Goal: Task Accomplishment & Management: Manage account settings

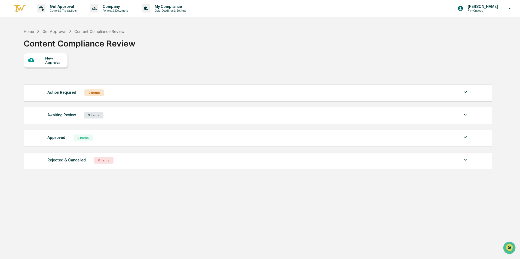
click at [73, 140] on div "2 Items" at bounding box center [82, 138] width 19 height 7
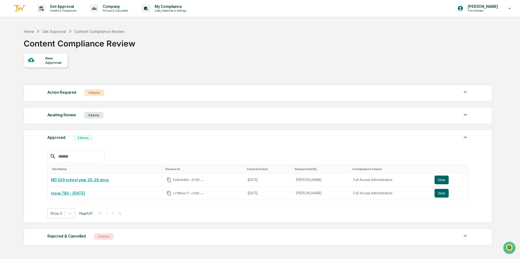
click at [98, 113] on div "3 Items" at bounding box center [93, 115] width 19 height 7
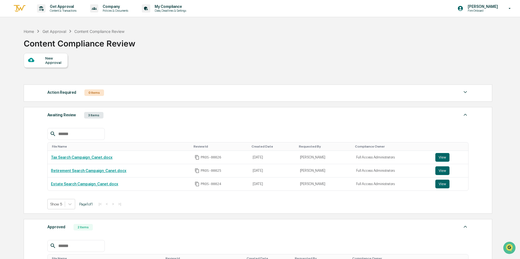
click at [162, 72] on div "New Approval Action Required 0 Items No data to display Show 5 Page 1 of 0 |< <…" at bounding box center [258, 195] width 468 height 285
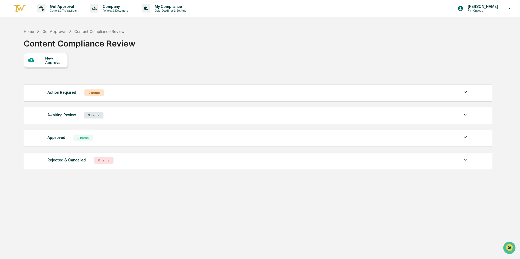
click at [104, 118] on div "Awaiting Review 3 Items" at bounding box center [257, 116] width 421 height 8
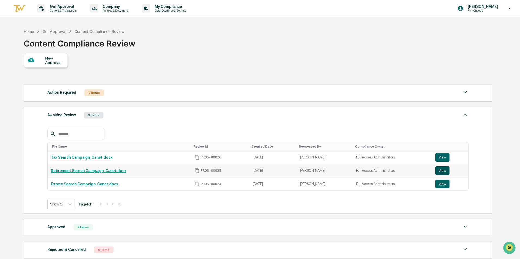
click at [437, 172] on button "View" at bounding box center [442, 170] width 14 height 9
click at [83, 183] on link "Estate Search Campaign_Canet.docx" at bounding box center [84, 184] width 67 height 4
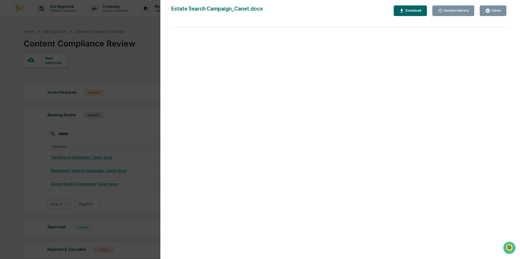
click at [118, 124] on div "Version History 10/02/2025, 02:52 PM Dominic Salacki Estate Search Campaign_Can…" at bounding box center [260, 129] width 520 height 259
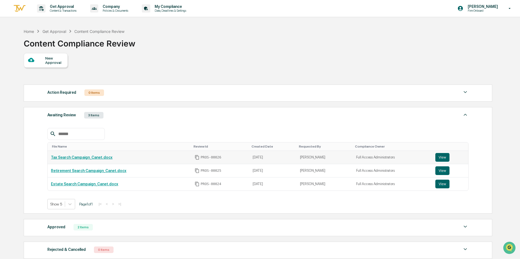
click at [73, 158] on link "Tax Search Campaign_Canet.docx" at bounding box center [81, 157] width 61 height 4
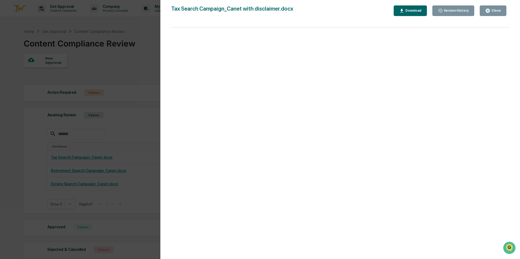
click at [144, 158] on div "Version History [DATE] 04:55 PM [PERSON_NAME] [DATE] 02:53 PM [PERSON_NAME] Tax…" at bounding box center [260, 129] width 520 height 259
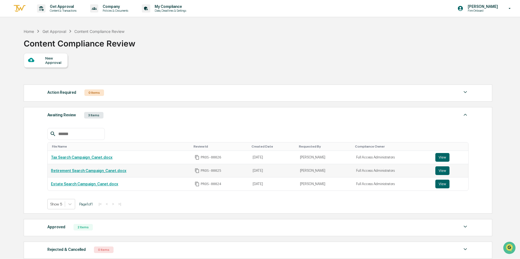
click at [101, 172] on link "Retirement Search Campaign_Canet.docx" at bounding box center [88, 171] width 75 height 4
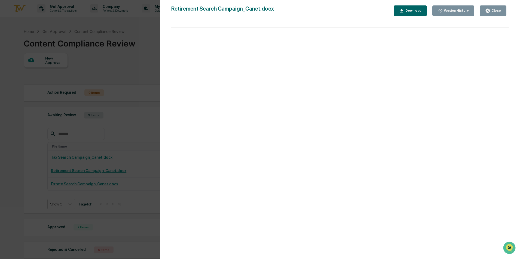
click at [128, 144] on div "Version History 10/02/2025, 02:52 PM Dominic Salacki Retirement Search Campaign…" at bounding box center [260, 129] width 520 height 259
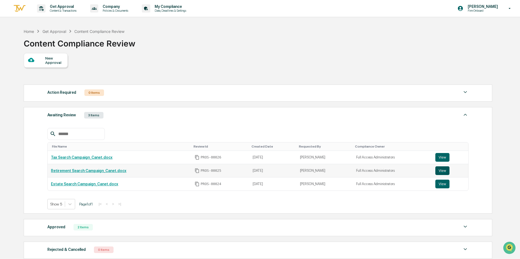
click at [440, 172] on button "View" at bounding box center [442, 170] width 14 height 9
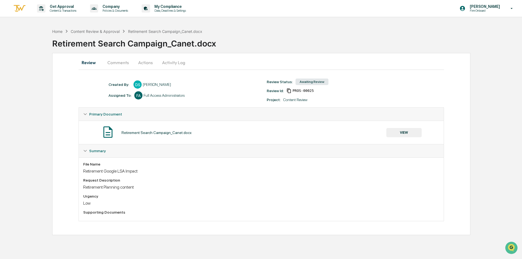
click at [408, 132] on button "VIEW" at bounding box center [404, 132] width 35 height 9
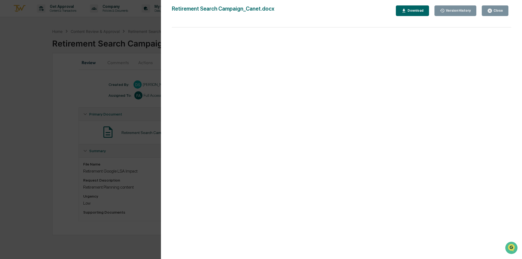
click at [128, 127] on div "Version History 10/02/2025, 02:52 PM Dominic Salacki Retirement Search Campaign…" at bounding box center [261, 129] width 522 height 259
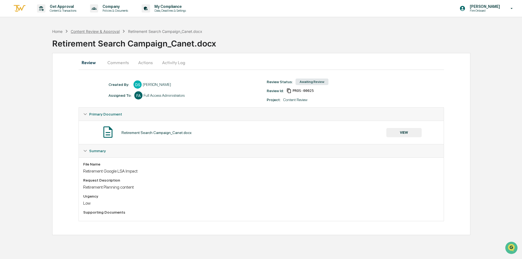
click at [84, 30] on div "Content Review & Approval" at bounding box center [95, 31] width 49 height 5
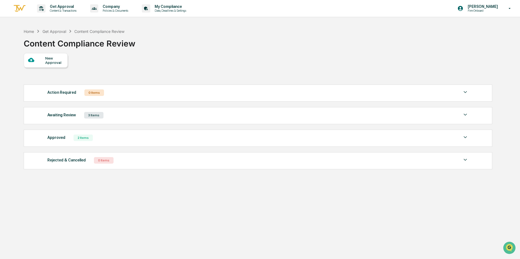
click at [129, 118] on div "Awaiting Review 3 Items" at bounding box center [257, 116] width 421 height 8
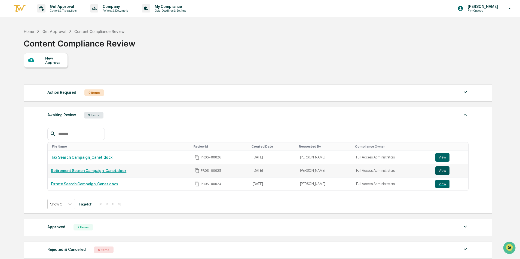
click at [444, 172] on button "View" at bounding box center [442, 170] width 14 height 9
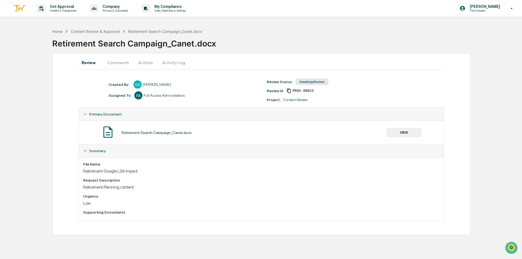
click at [118, 60] on button "Comments" at bounding box center [118, 62] width 30 height 13
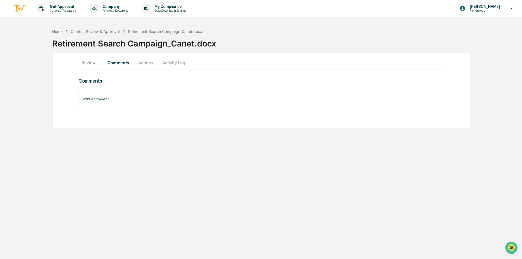
click at [146, 63] on button "Actions" at bounding box center [145, 62] width 24 height 13
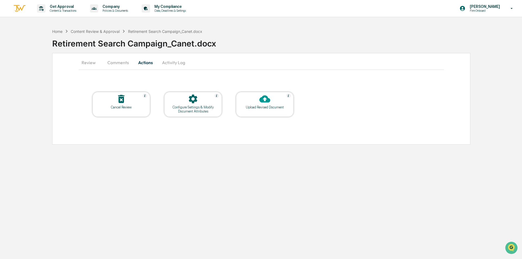
click at [273, 108] on div "Upload Revised Document" at bounding box center [264, 107] width 49 height 4
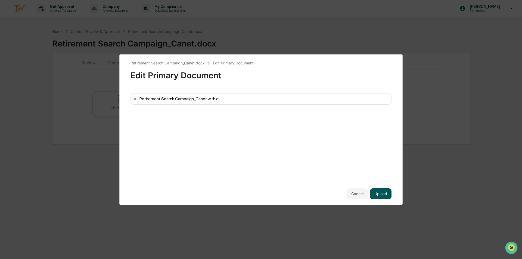
click at [382, 193] on button "Upload" at bounding box center [380, 194] width 21 height 11
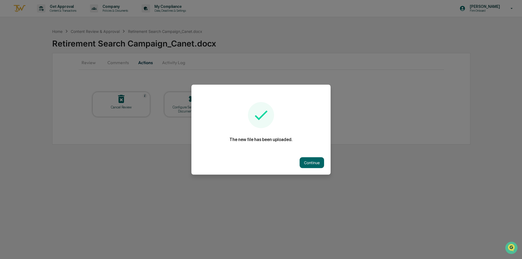
click at [307, 162] on button "Continue" at bounding box center [312, 162] width 24 height 11
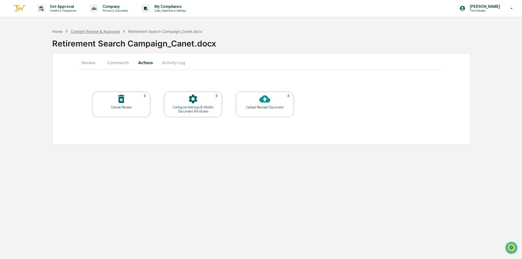
click at [105, 31] on div "Content Review & Approval" at bounding box center [95, 31] width 49 height 5
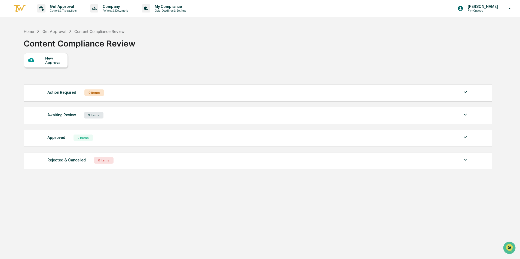
click at [123, 121] on div "Awaiting Review 3 Items File Name Review Id Created Date Requested By Complianc…" at bounding box center [258, 115] width 468 height 17
click at [118, 116] on div "Awaiting Review 3 Items" at bounding box center [257, 116] width 421 height 8
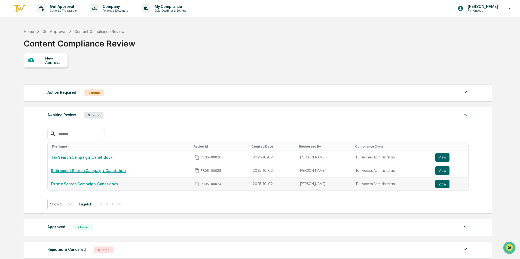
click at [433, 186] on td "View" at bounding box center [450, 184] width 36 height 13
click at [438, 186] on button "View" at bounding box center [442, 184] width 14 height 9
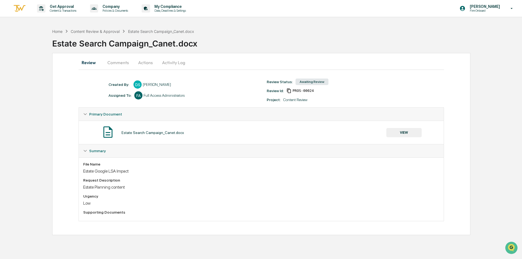
click at [127, 64] on button "Comments" at bounding box center [118, 62] width 30 height 13
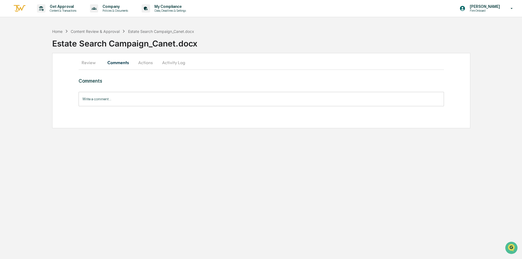
click at [137, 62] on button "Actions" at bounding box center [145, 62] width 24 height 13
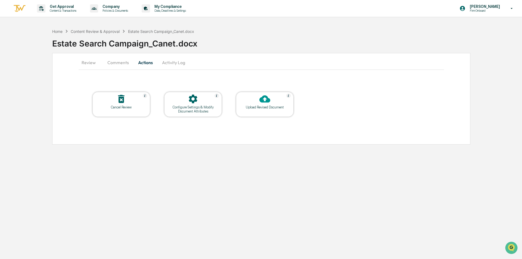
click at [252, 97] on div at bounding box center [265, 100] width 54 height 12
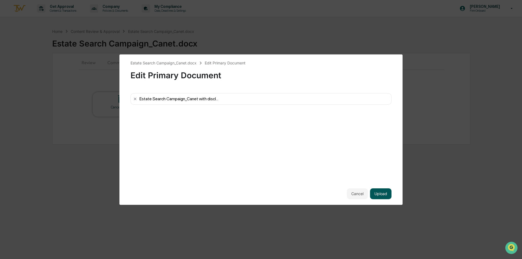
click at [382, 193] on button "Upload" at bounding box center [380, 194] width 21 height 11
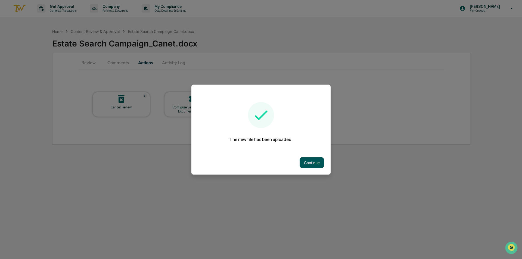
click at [304, 160] on button "Continue" at bounding box center [312, 162] width 24 height 11
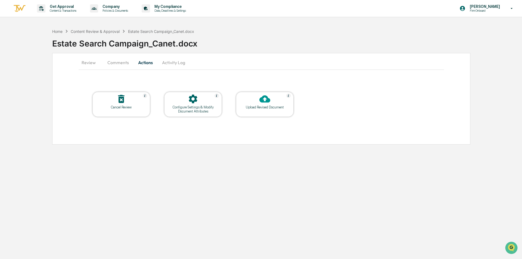
click at [98, 28] on div "Home Content Review & Approval Estate Search Campaign_Canet.docx" at bounding box center [123, 31] width 142 height 6
click at [98, 30] on div "Content Review & Approval" at bounding box center [95, 31] width 49 height 5
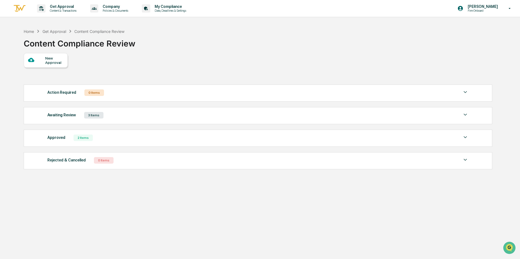
click at [106, 120] on div "Awaiting Review 3 Items File Name Review Id Created Date Requested By Complianc…" at bounding box center [258, 115] width 468 height 17
click at [107, 116] on div "Awaiting Review 3 Items" at bounding box center [257, 116] width 421 height 8
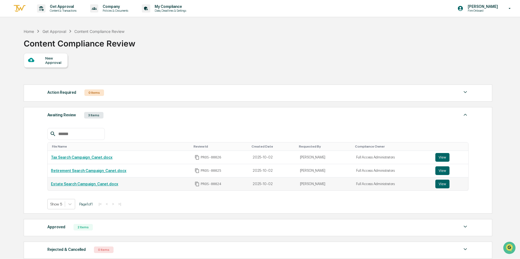
click at [95, 184] on link "Estate Search Campaign_Canet.docx" at bounding box center [84, 184] width 67 height 4
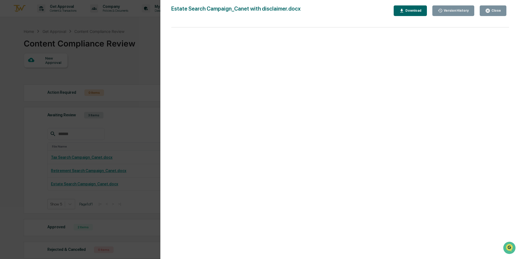
click at [118, 152] on div "Version History 10/02/2025, 05:45 PM Dominic Salacki 10/02/2025, 02:52 PM Domin…" at bounding box center [260, 129] width 520 height 259
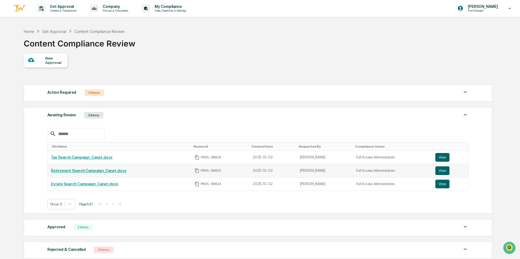
click at [85, 171] on link "Retirement Search Campaign_Canet.docx" at bounding box center [88, 171] width 75 height 4
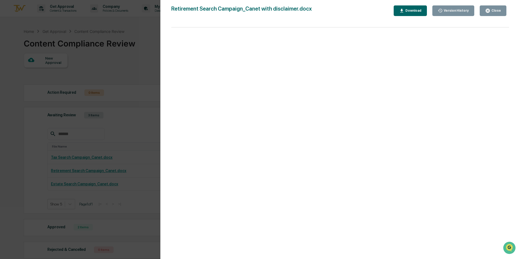
click at [126, 171] on div "Version History 10/02/2025, 05:45 PM Dominic Salacki 10/02/2025, 02:52 PM Domin…" at bounding box center [260, 129] width 520 height 259
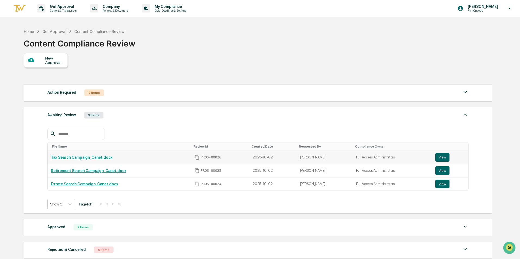
click at [89, 157] on link "Tax Search Campaign_Canet.docx" at bounding box center [81, 157] width 61 height 4
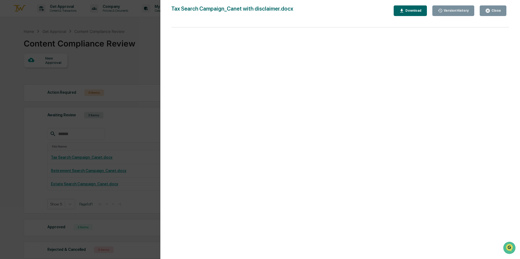
scroll to position [49, 0]
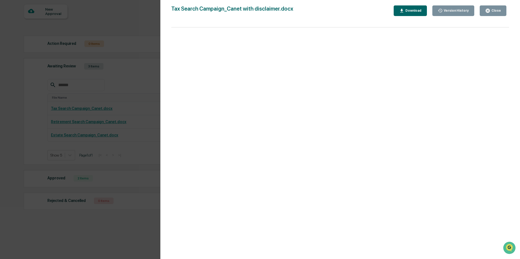
click at [148, 141] on div "Version History 10/02/2025, 04:55 PM Dominic Salacki 10/02/2025, 02:53 PM Domin…" at bounding box center [260, 129] width 520 height 259
